Goal: Ask a question

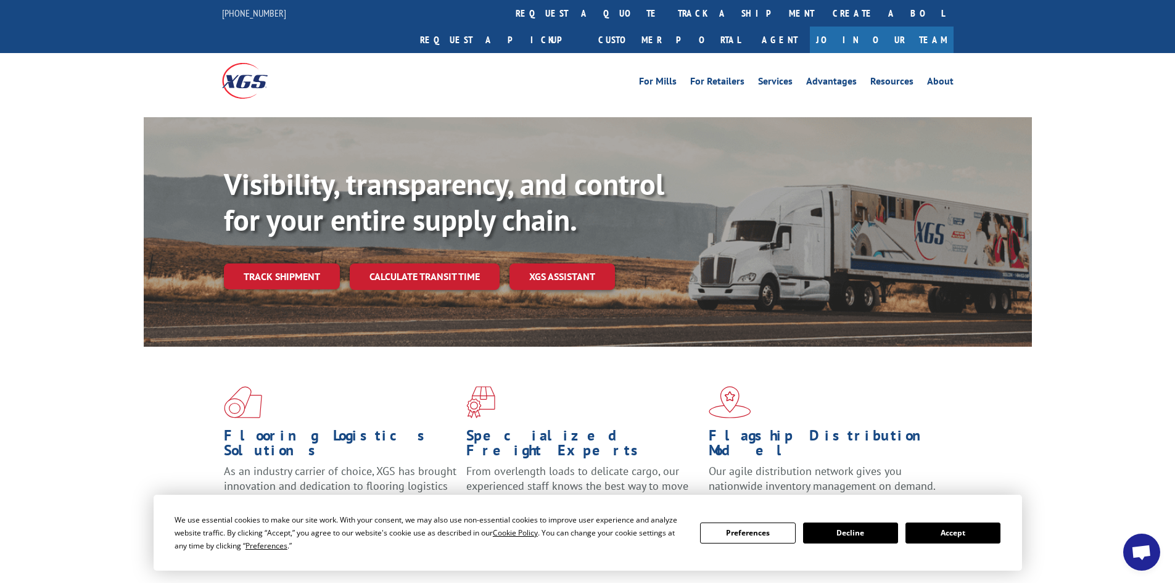
click at [949, 532] on button "Accept" at bounding box center [952, 532] width 95 height 21
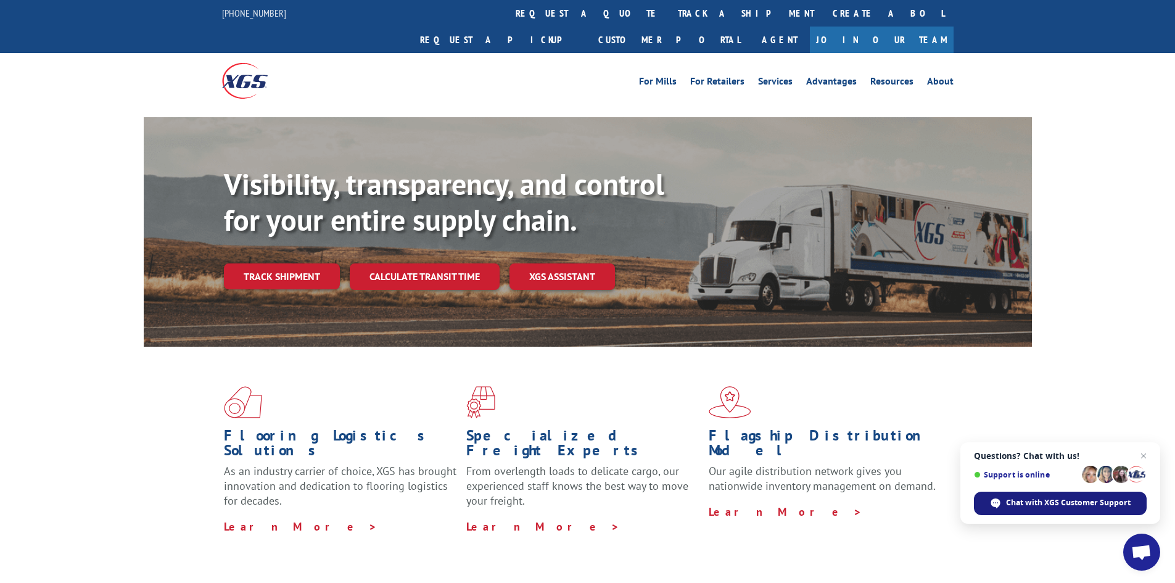
click at [1059, 494] on div "Chat with XGS Customer Support" at bounding box center [1060, 502] width 173 height 23
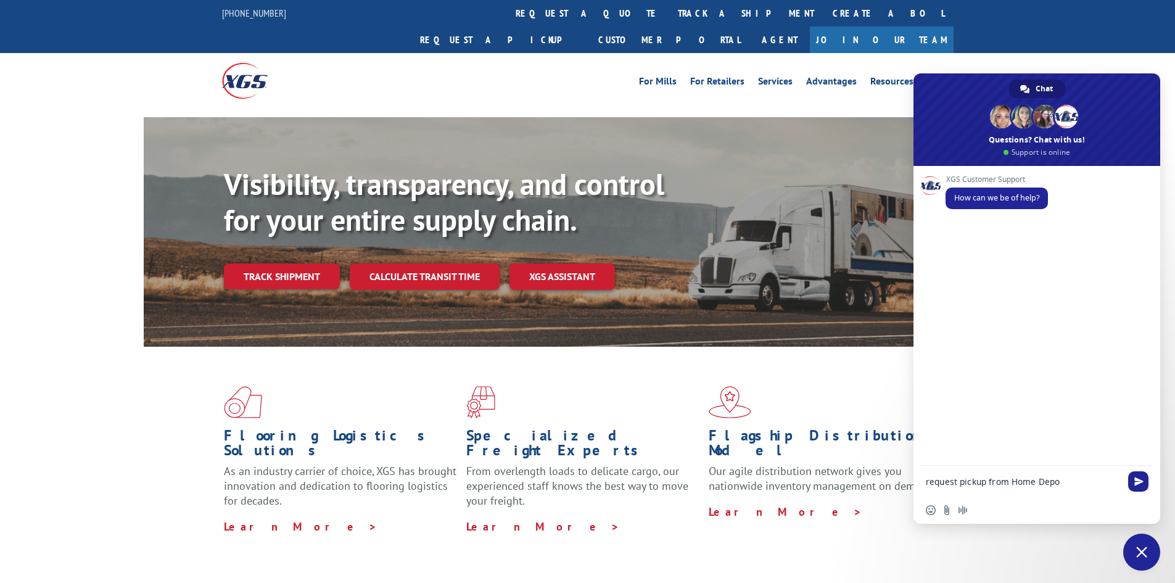
type textarea "request pickup from Home Depot"
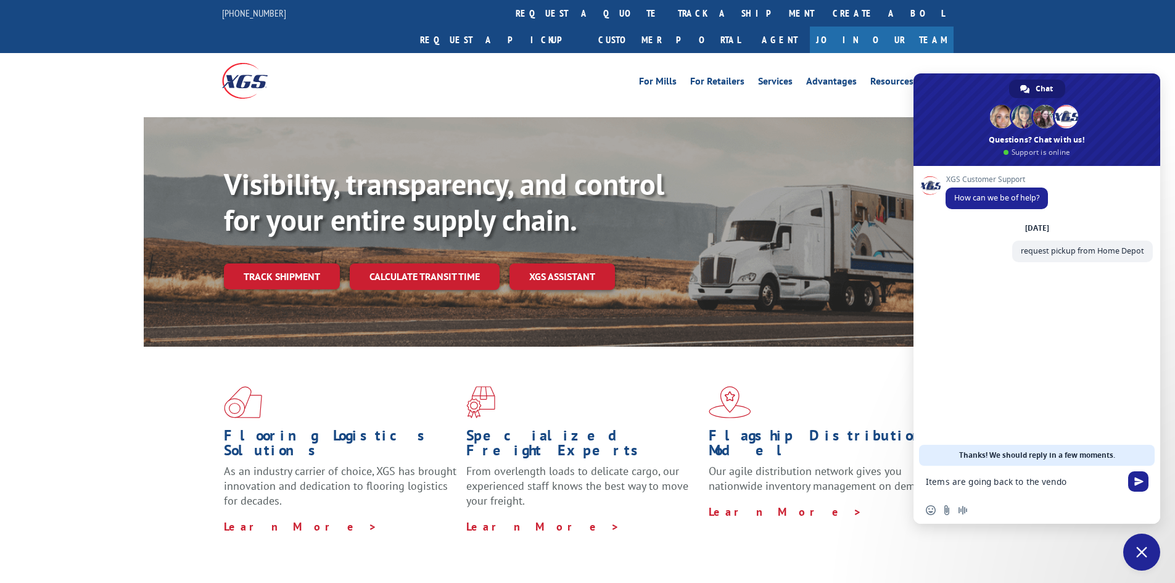
type textarea "Items are going back to the vendor"
click at [942, 76] on link "About" at bounding box center [940, 83] width 27 height 14
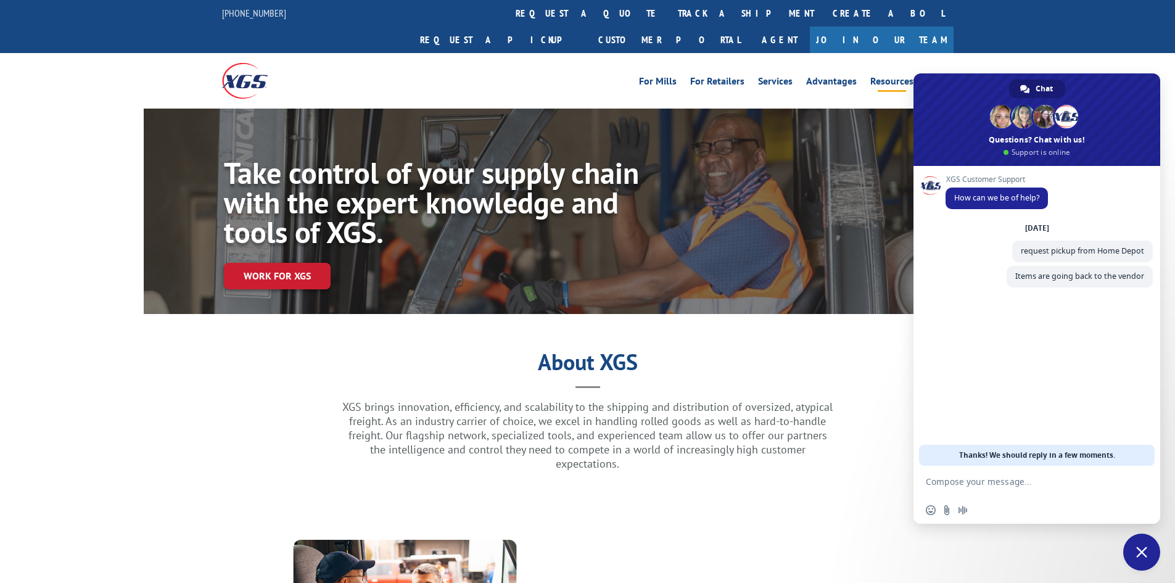
click at [886, 76] on link "Resources" at bounding box center [891, 83] width 43 height 14
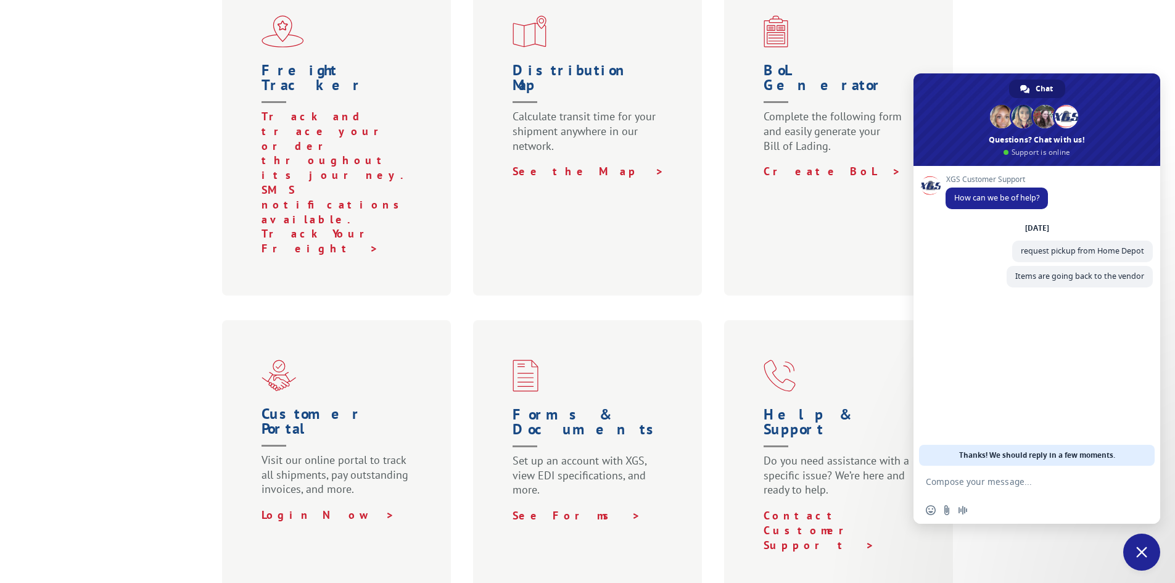
scroll to position [493, 0]
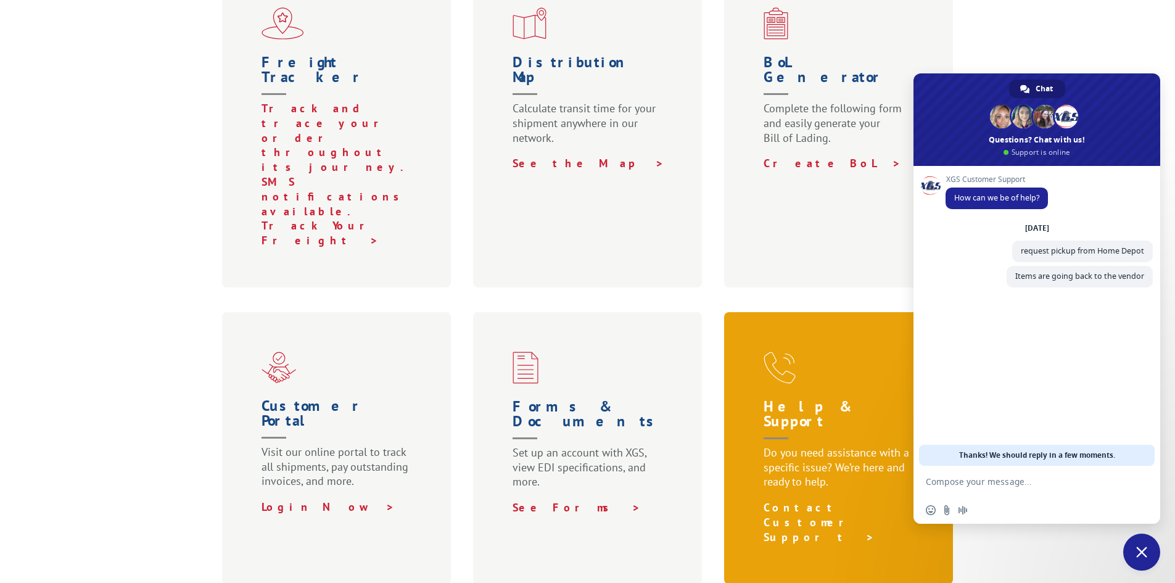
click at [812, 500] on link "Contact Customer Support >" at bounding box center [818, 522] width 111 height 44
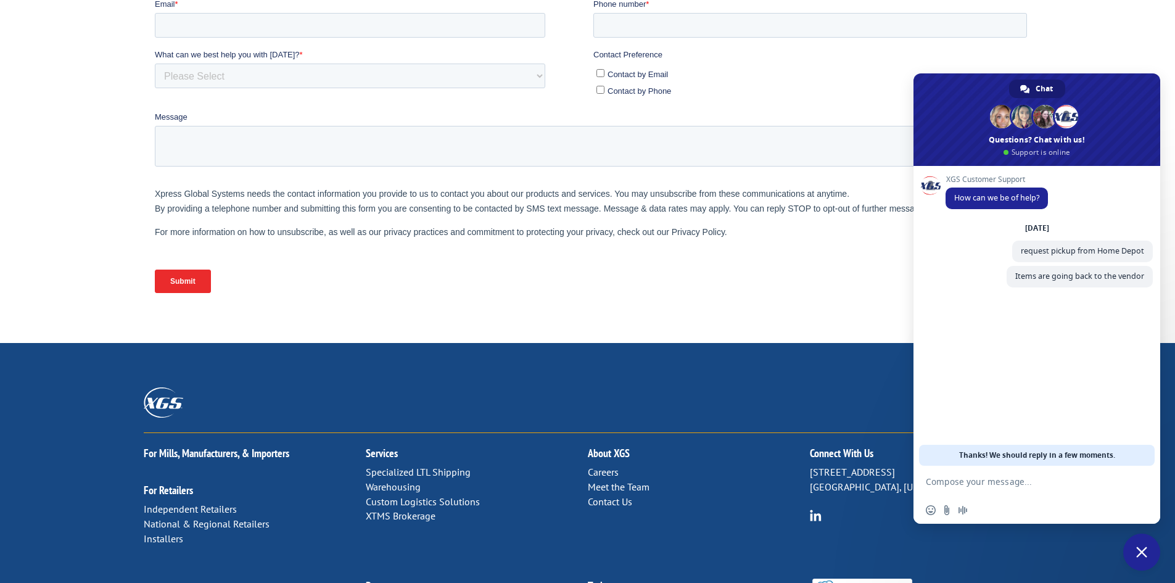
scroll to position [485, 0]
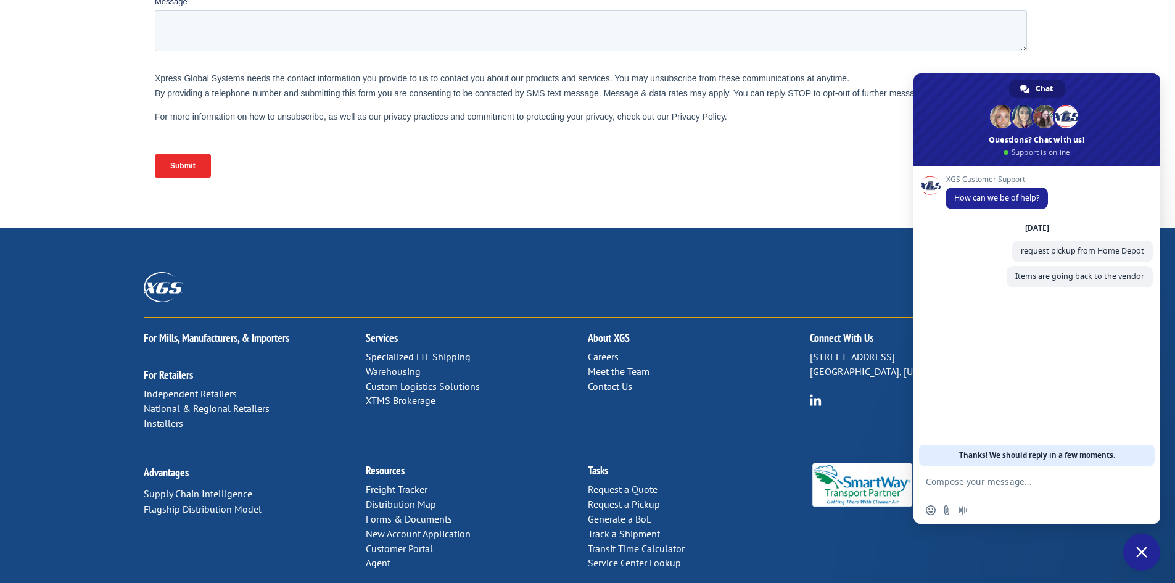
drag, startPoint x: 985, startPoint y: 83, endPoint x: 745, endPoint y: 228, distance: 280.8
click at [778, 249] on body "For Mills, Manufacturers, & Importers For Retailers Independent Retailers Natio…" at bounding box center [587, 79] width 1175 height 1129
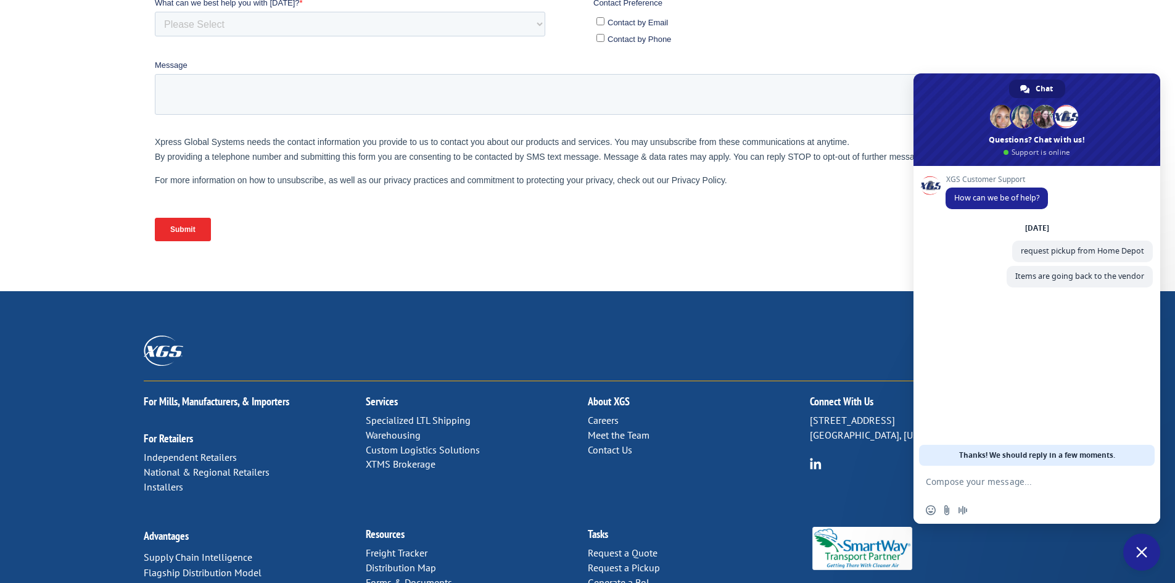
scroll to position [424, 0]
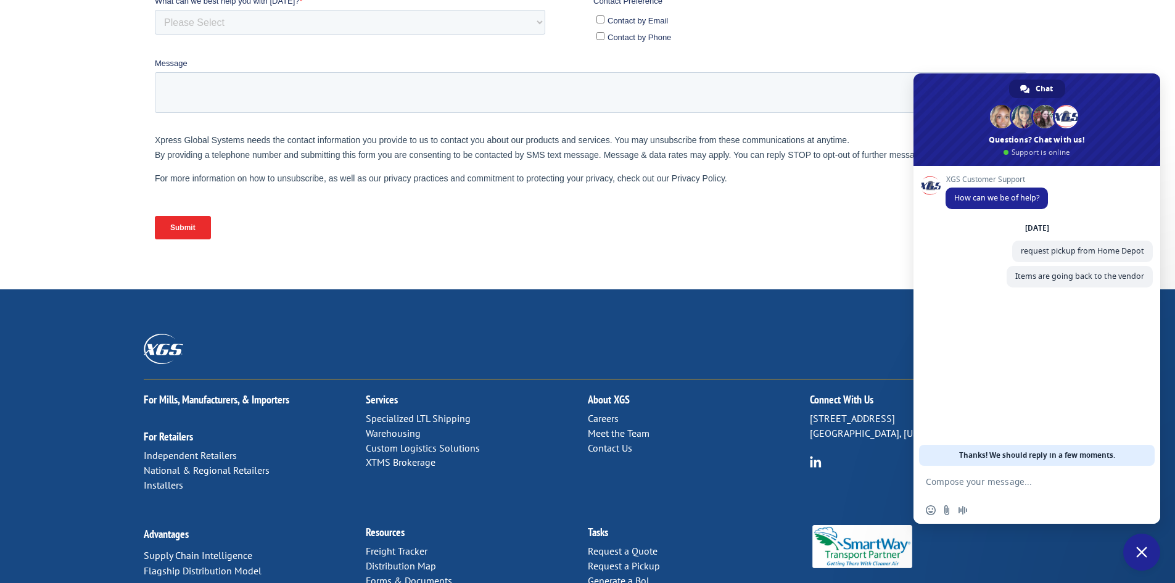
click at [606, 442] on link "Contact Us" at bounding box center [610, 448] width 44 height 12
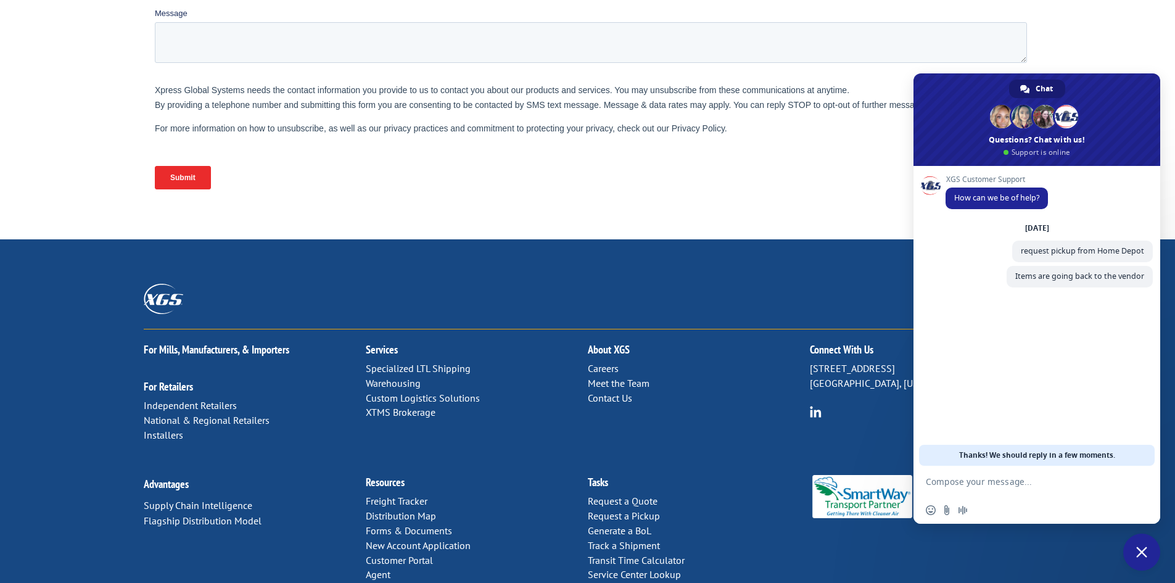
scroll to position [485, 0]
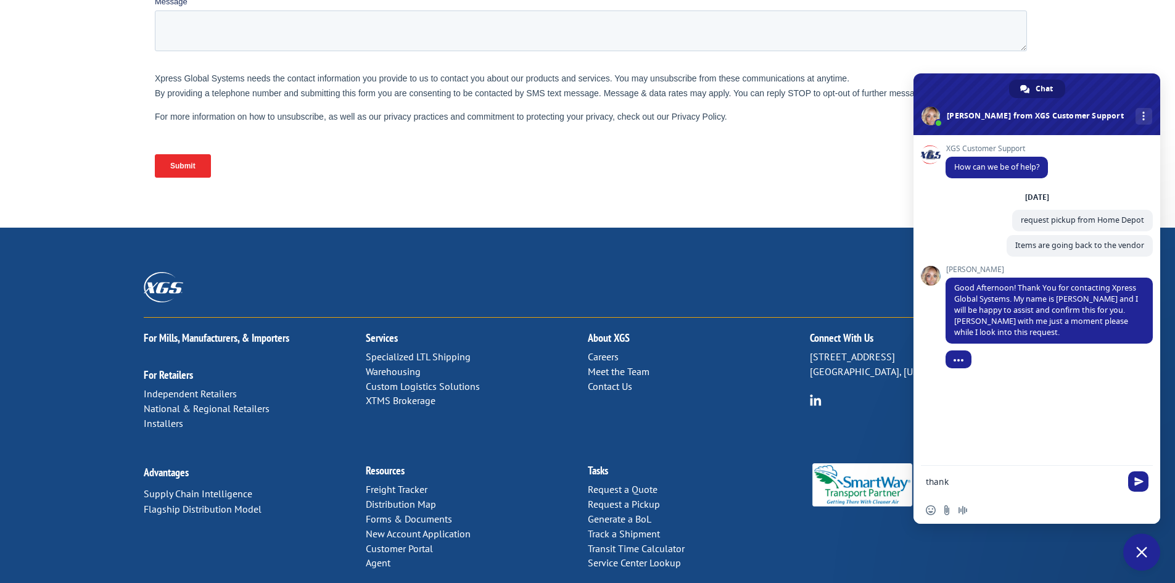
type textarea "thanks"
type textarea "h"
type textarea "I have the BOLs already"
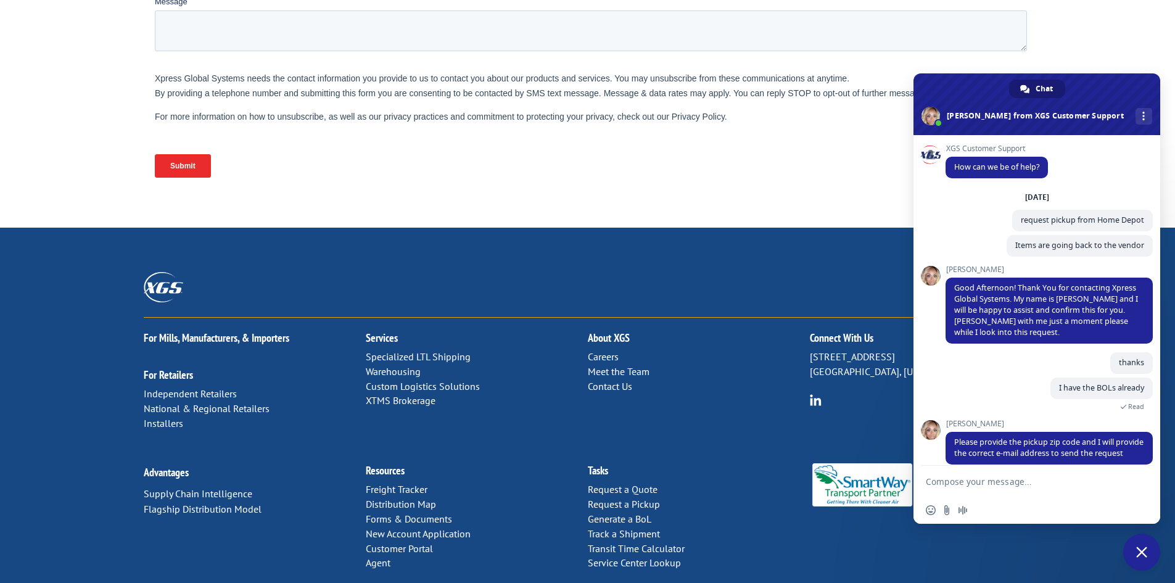
scroll to position [24, 0]
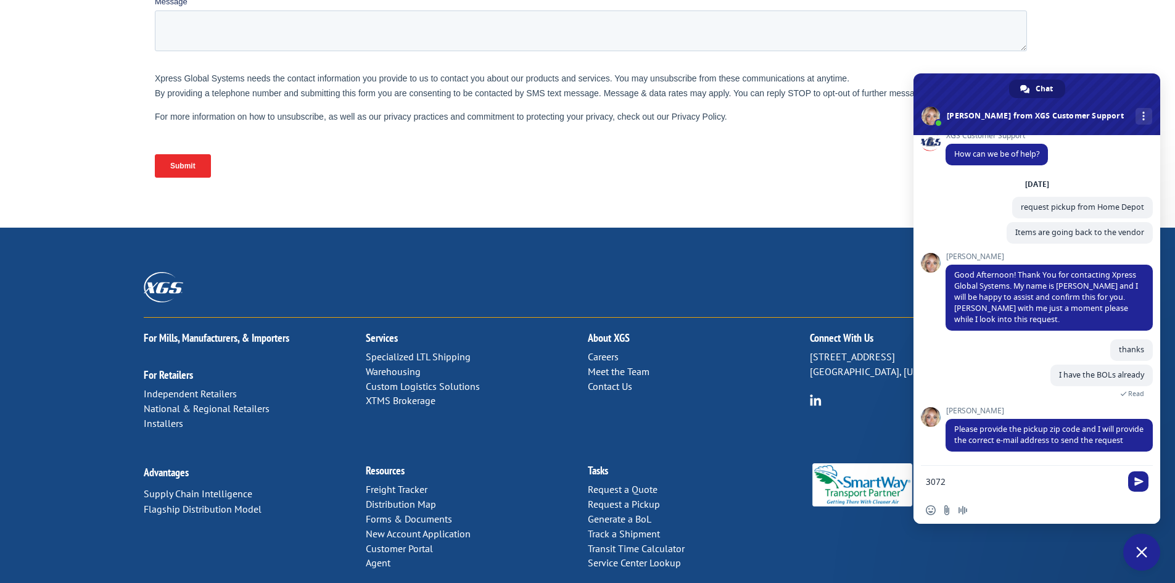
type textarea "30721"
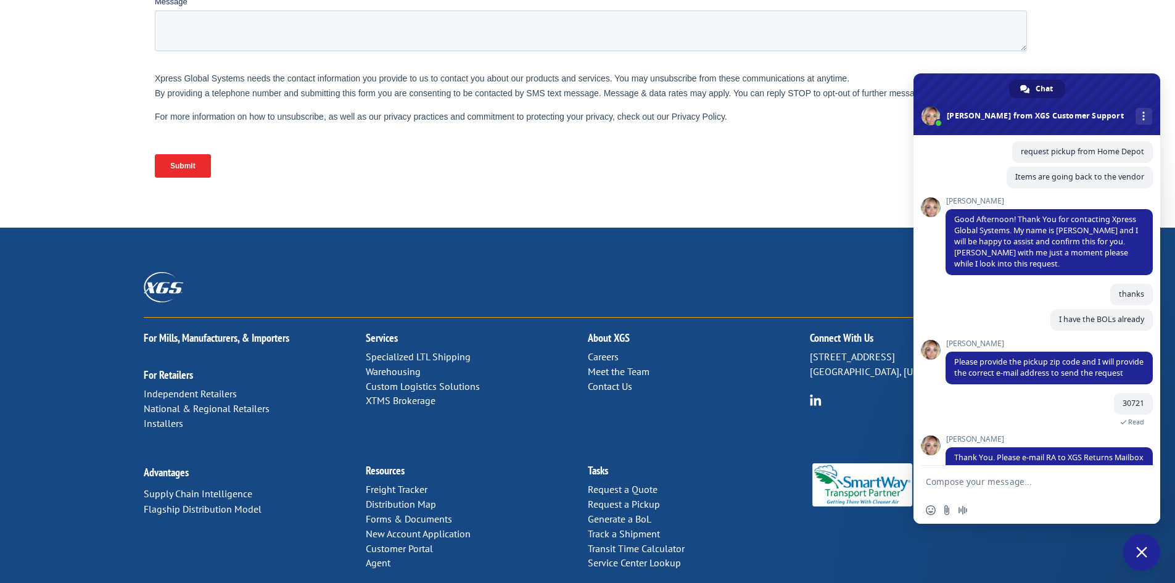
scroll to position [108, 0]
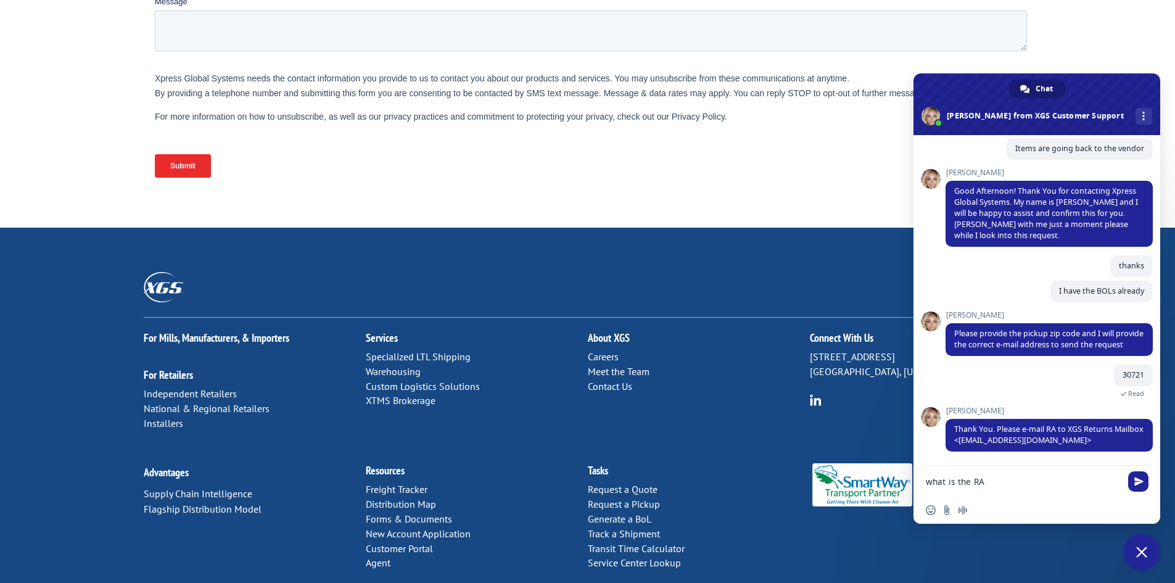
type textarea "what is the RA?"
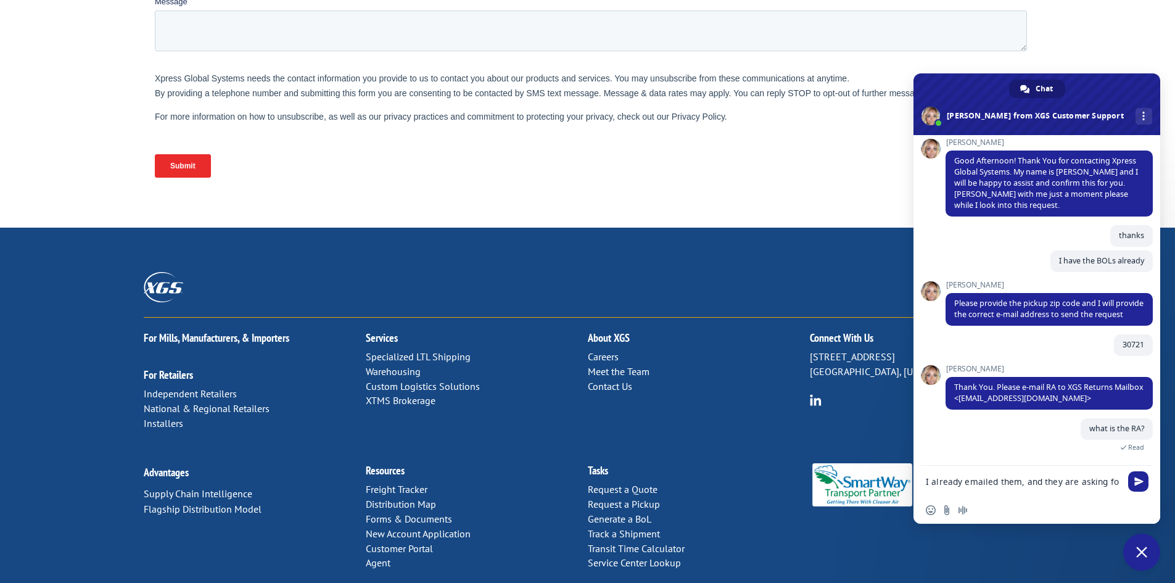
scroll to position [140, 0]
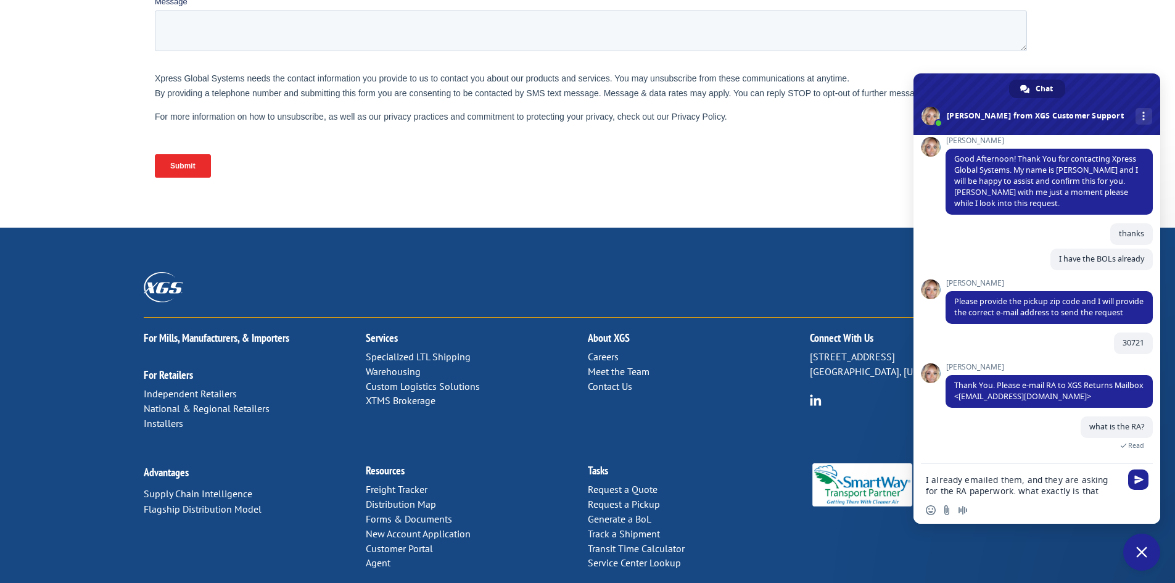
type textarea "I already emailed them, and they are asking for the RA paperwork. what exactly …"
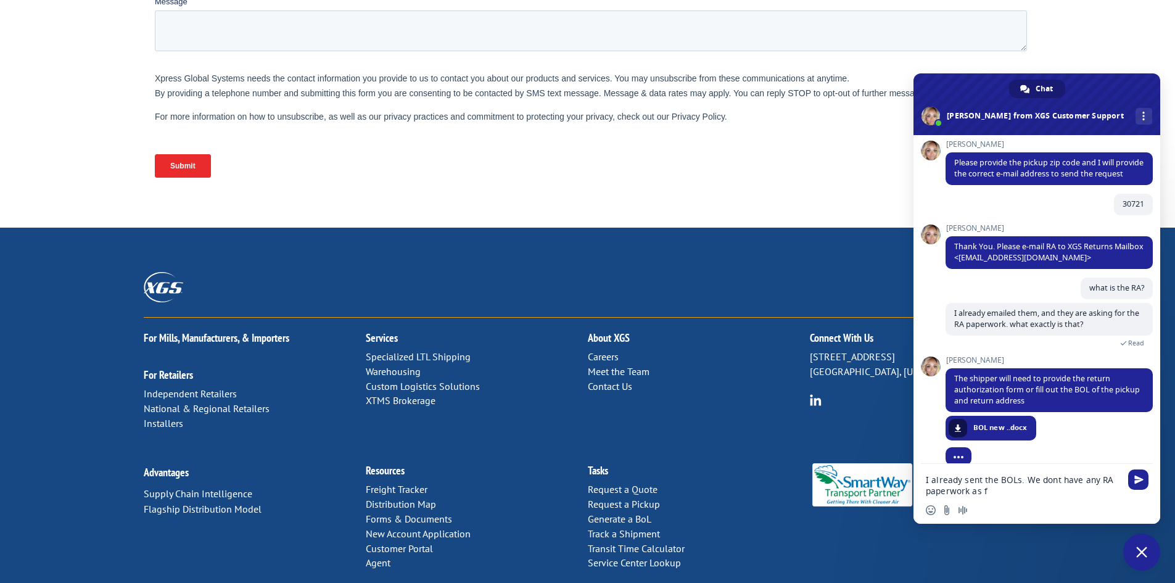
scroll to position [294, 0]
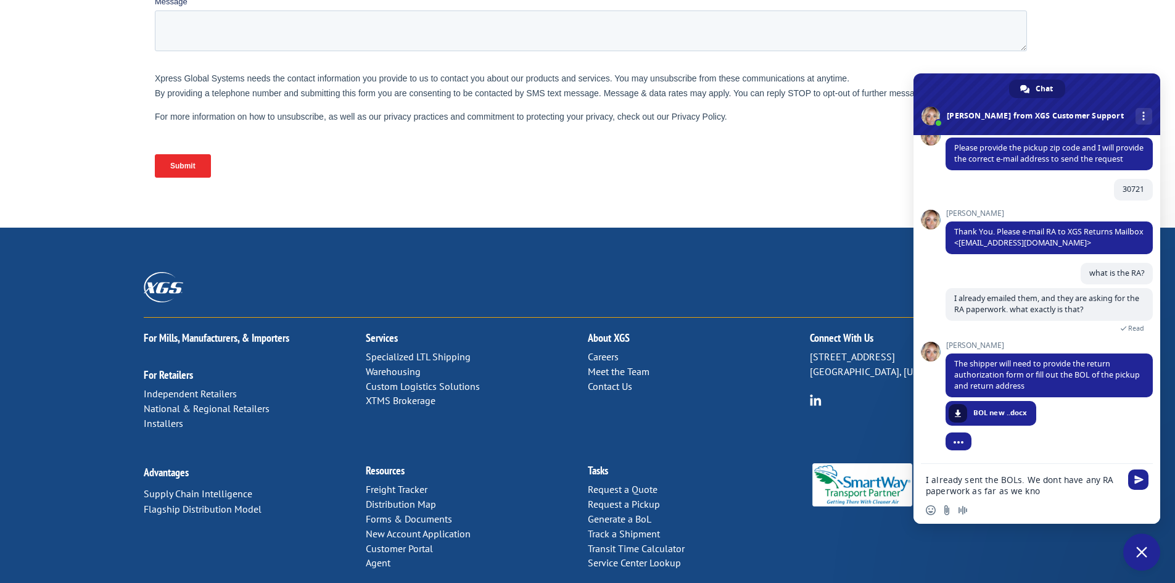
type textarea "I already sent the BOLs. We dont have any RA paperwork as far as we know"
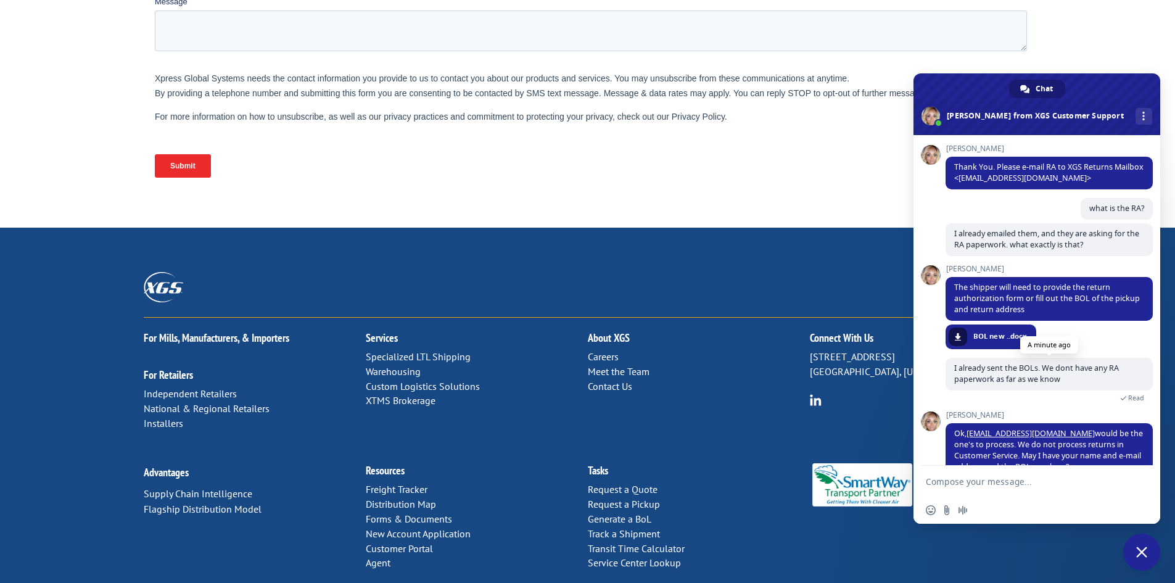
scroll to position [385, 0]
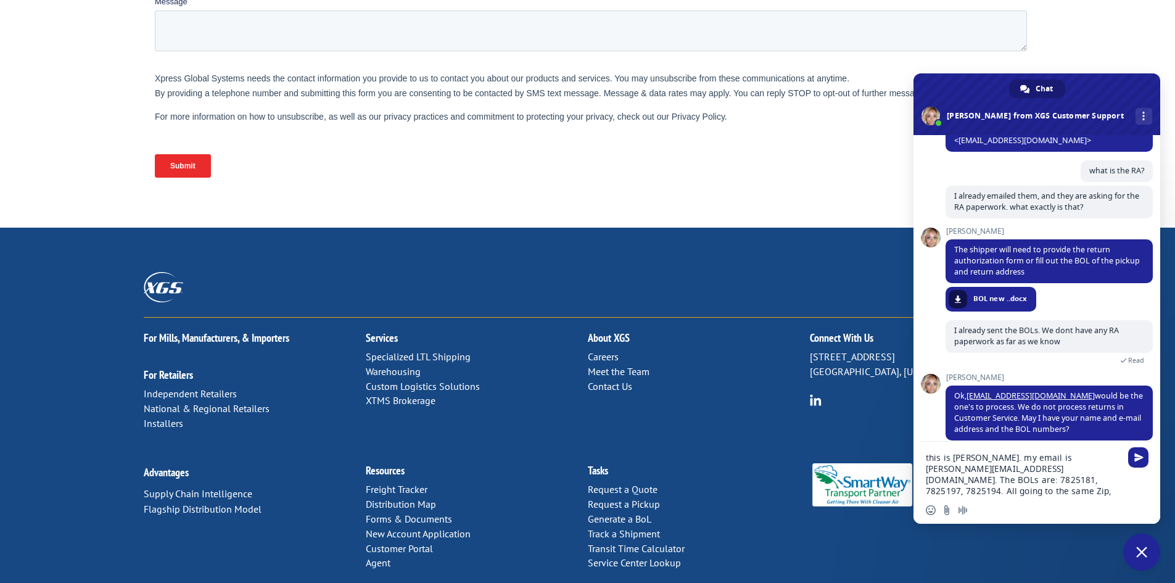
type textarea "this is [PERSON_NAME]. my email is [PERSON_NAME][EMAIL_ADDRESS][DOMAIN_NAME]. T…"
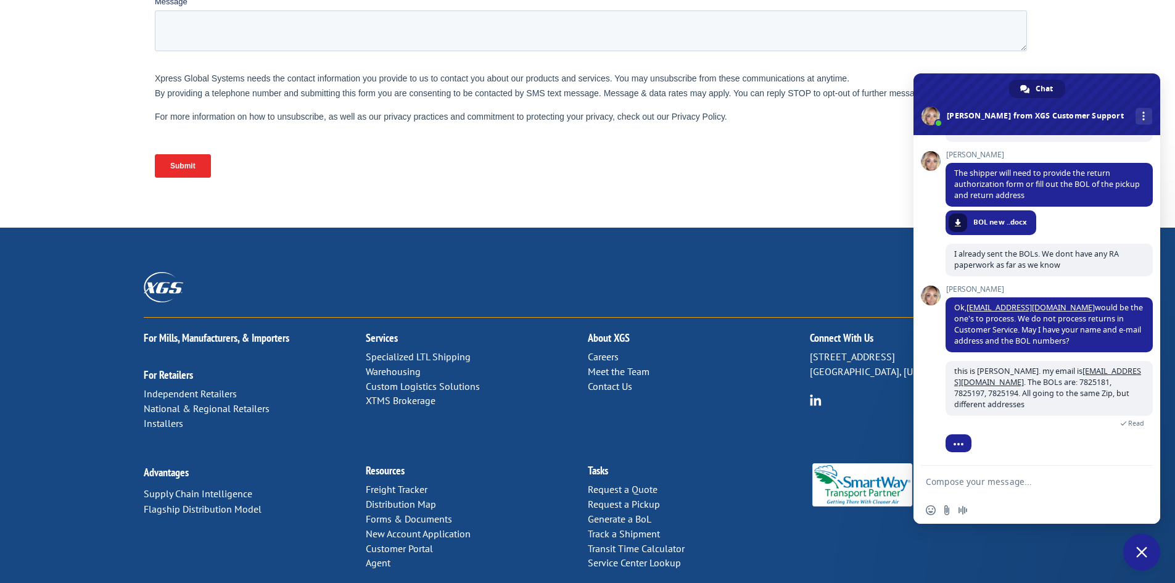
scroll to position [524, 0]
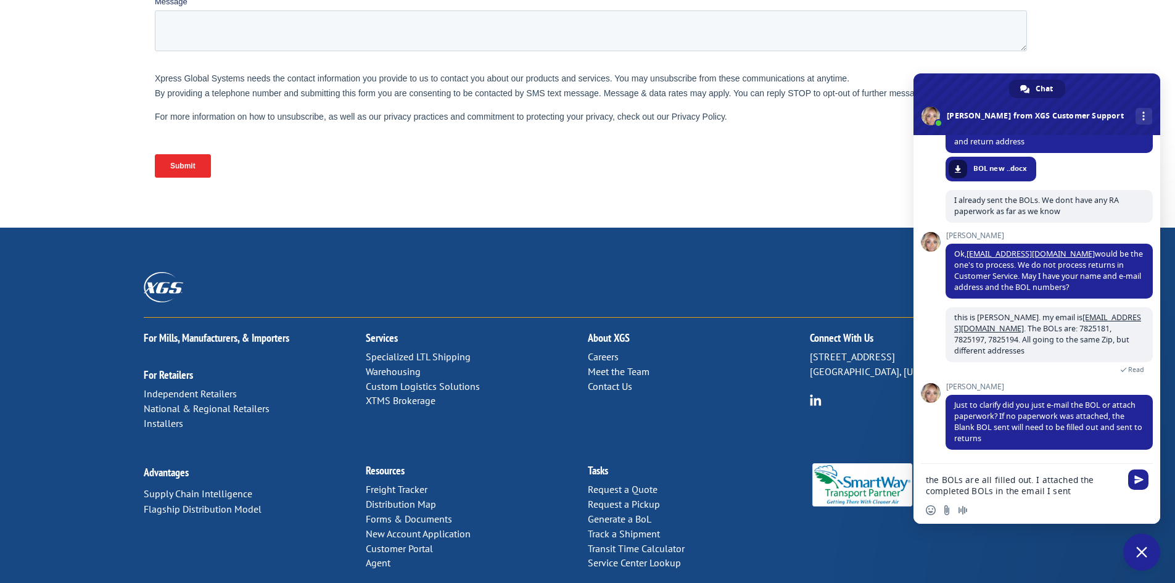
type textarea "the BOLs are all filled out. I attached the completed BOLs in the email I sent …"
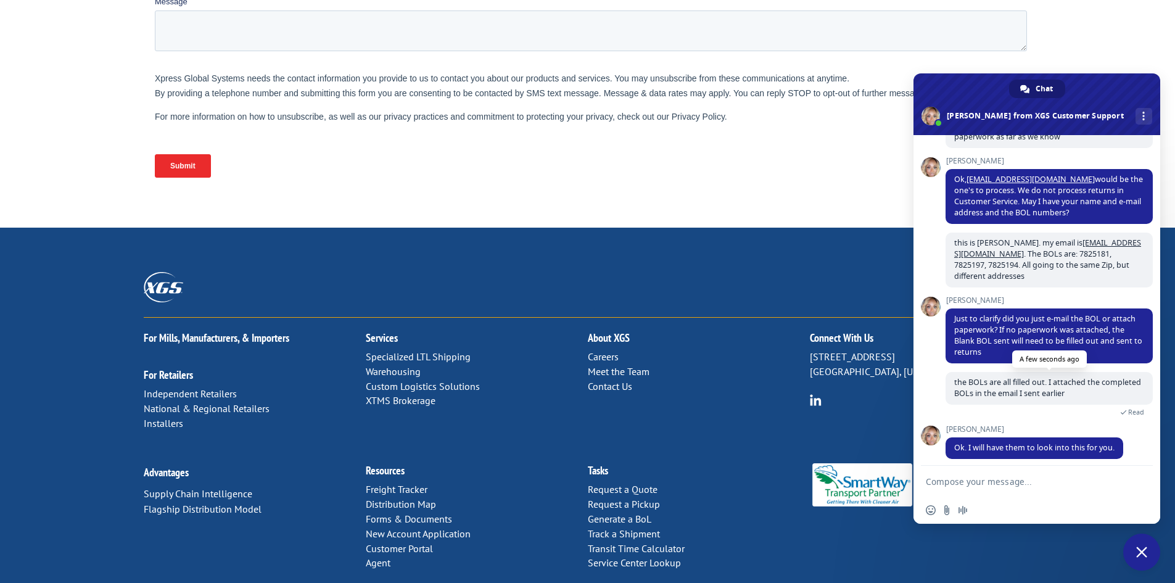
scroll to position [608, 0]
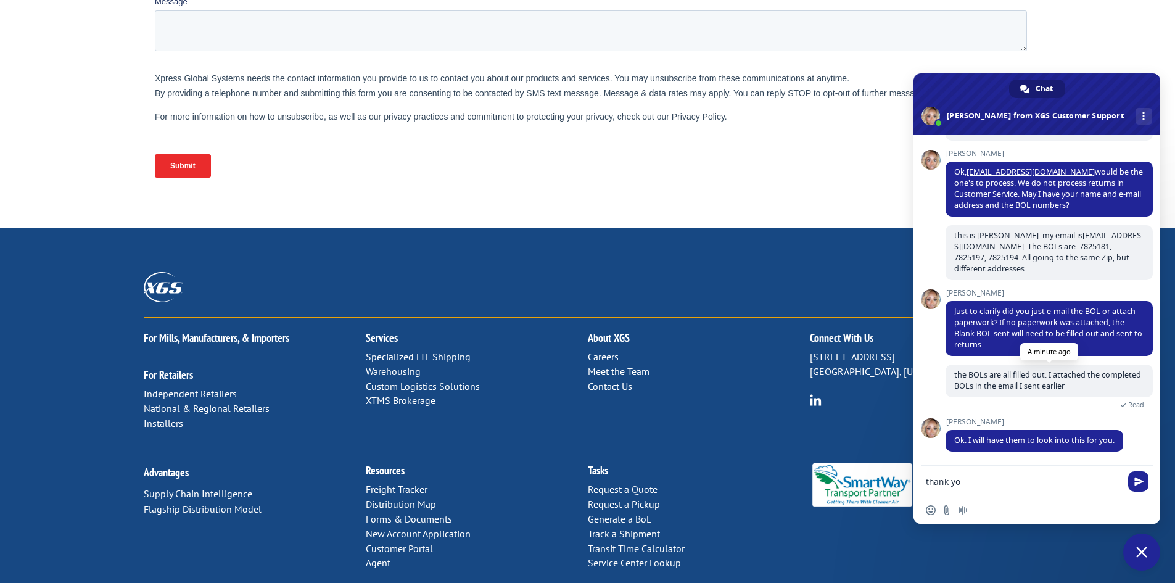
type textarea "thank you"
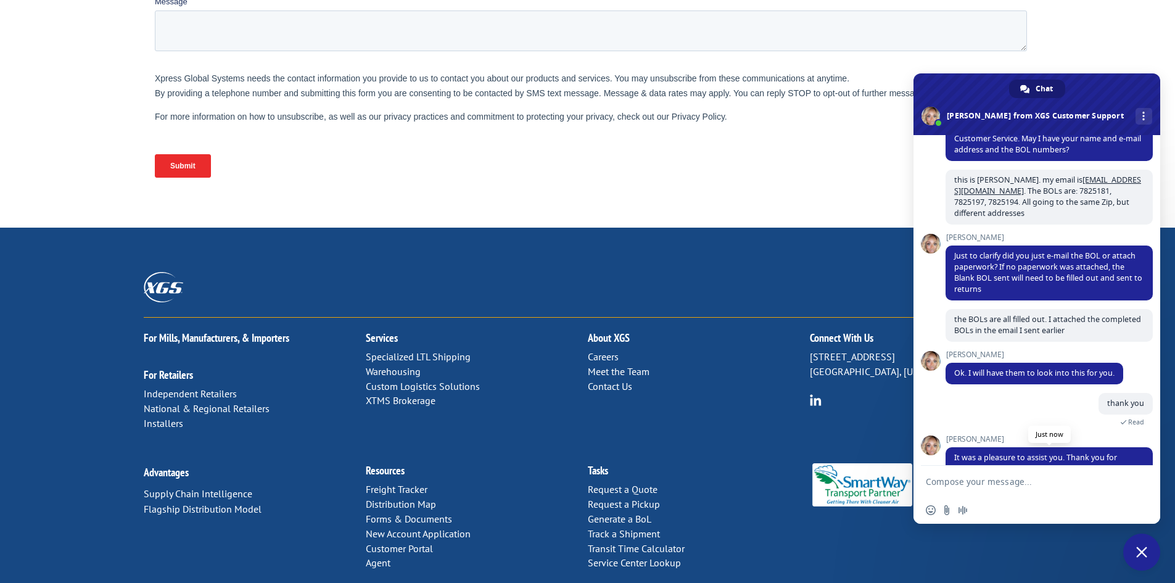
scroll to position [762, 0]
